Goal: Information Seeking & Learning: Learn about a topic

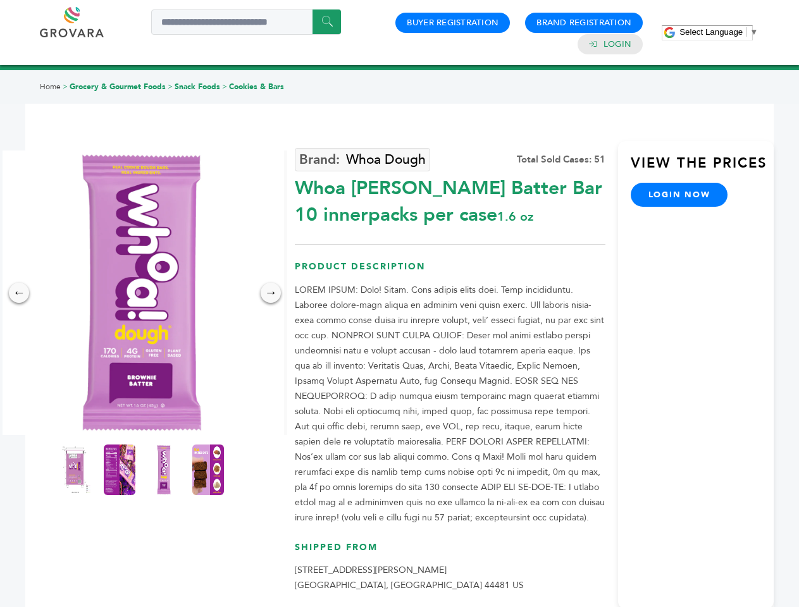
click at [719, 32] on span "Select Language" at bounding box center [710, 31] width 63 height 9
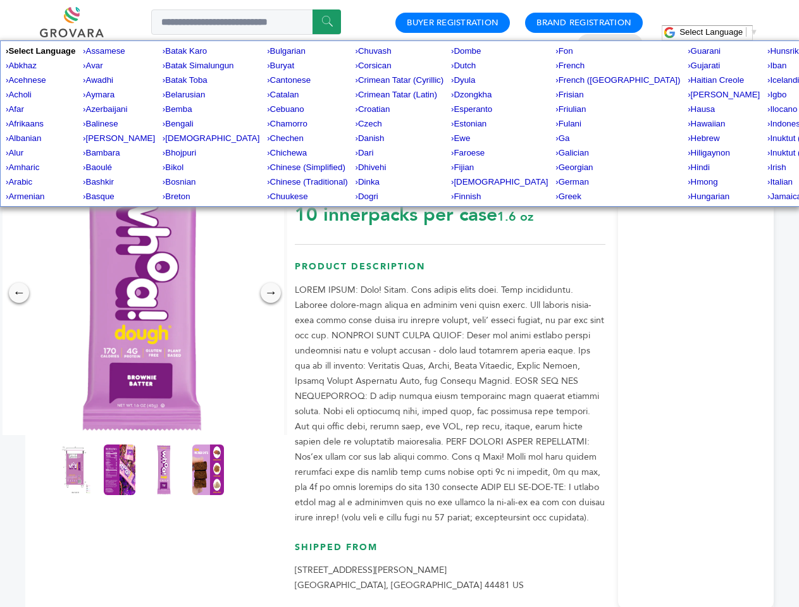
click at [142, 293] on img at bounding box center [141, 293] width 285 height 285
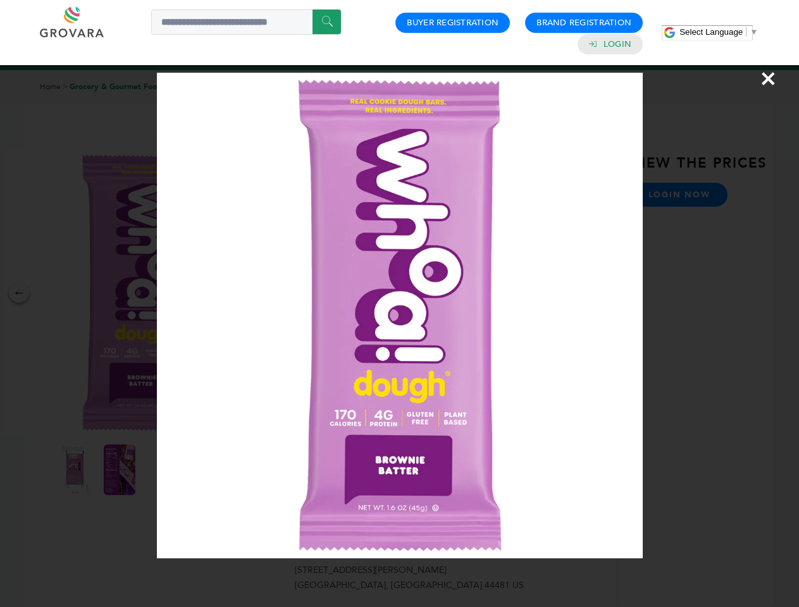
click at [19, 293] on div "×" at bounding box center [399, 303] width 799 height 607
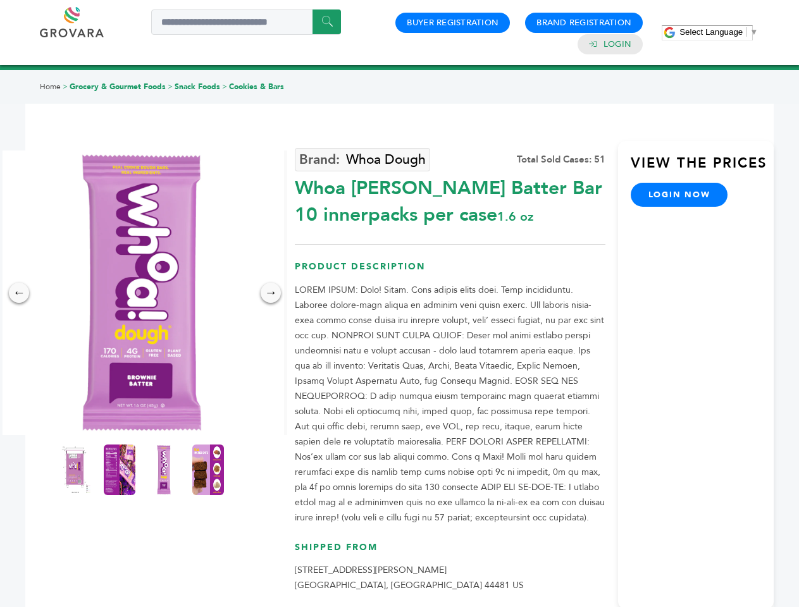
click at [271, 293] on div "→" at bounding box center [271, 293] width 20 height 20
click at [75, 470] on img at bounding box center [75, 470] width 32 height 51
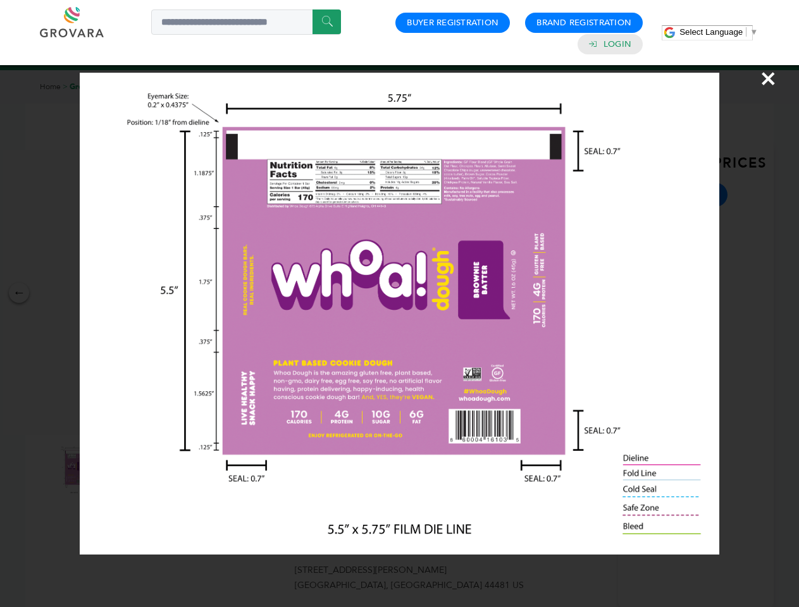
click at [120, 470] on div "×" at bounding box center [399, 303] width 799 height 607
click at [164, 470] on img at bounding box center [163, 470] width 32 height 51
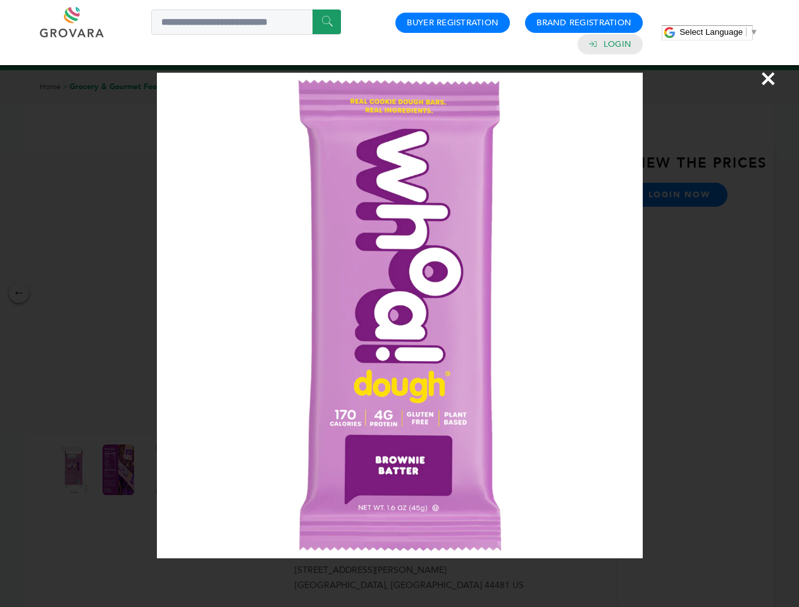
click at [208, 470] on div "×" at bounding box center [399, 303] width 799 height 607
